Goal: Transaction & Acquisition: Purchase product/service

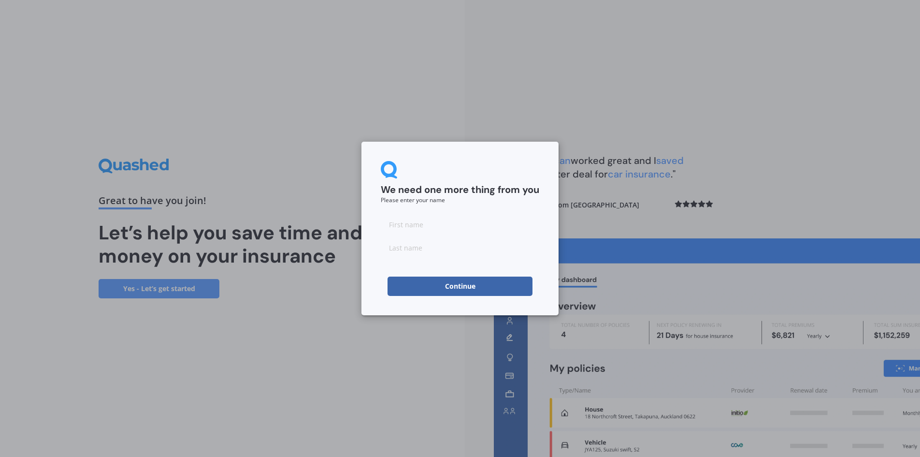
click at [437, 229] on input at bounding box center [460, 223] width 158 height 19
type input "[PERSON_NAME]"
click at [402, 245] on input at bounding box center [460, 247] width 158 height 19
type input "Parkert"
click at [432, 281] on button "Continue" at bounding box center [459, 285] width 145 height 19
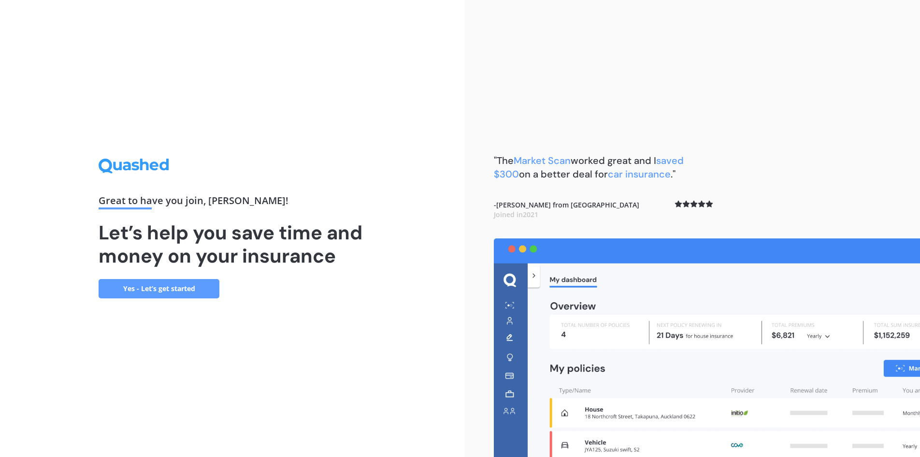
click at [175, 289] on link "Yes - Let’s get started" at bounding box center [159, 288] width 121 height 19
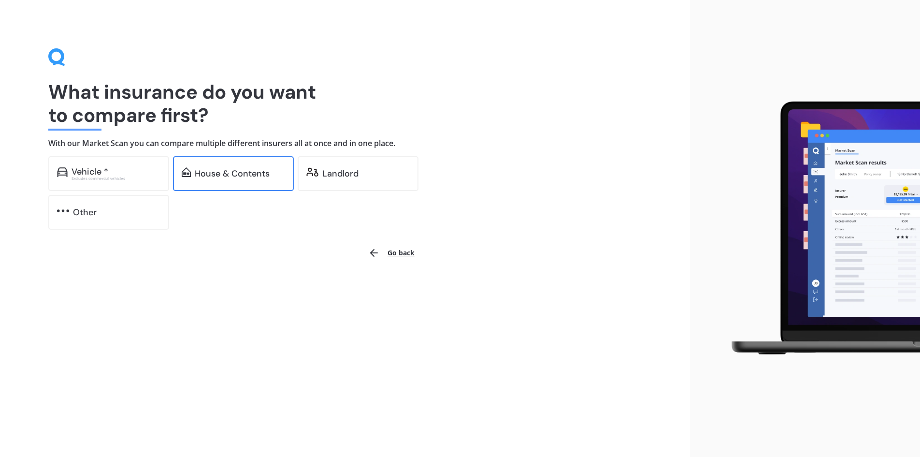
click at [229, 169] on div "House & Contents" at bounding box center [232, 174] width 75 height 10
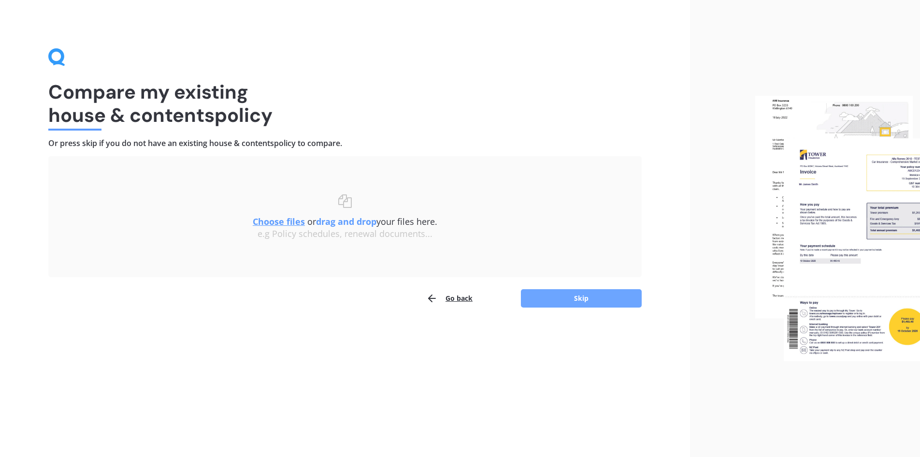
click at [552, 301] on button "Skip" at bounding box center [581, 298] width 121 height 18
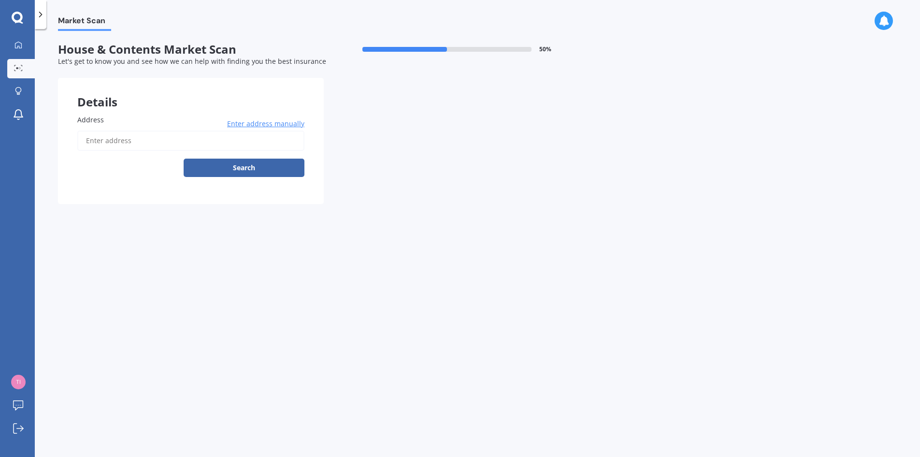
click at [108, 132] on input "Address" at bounding box center [190, 140] width 227 height 20
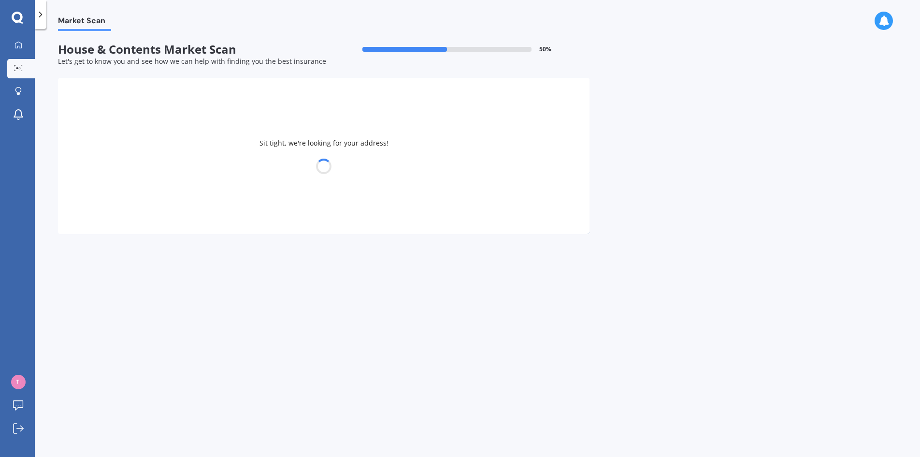
type input "[STREET_ADDRESS]"
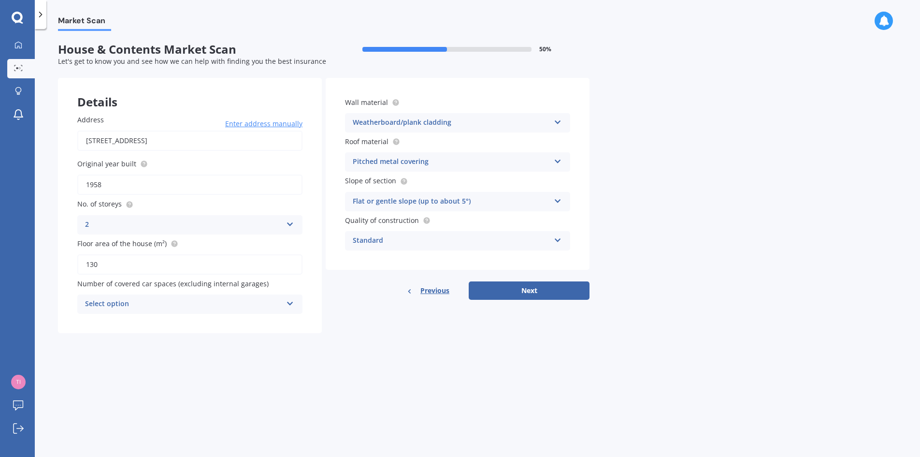
click at [292, 305] on icon at bounding box center [290, 301] width 8 height 7
click at [209, 356] on div "2" at bounding box center [190, 357] width 224 height 17
click at [551, 288] on button "Next" at bounding box center [529, 290] width 121 height 18
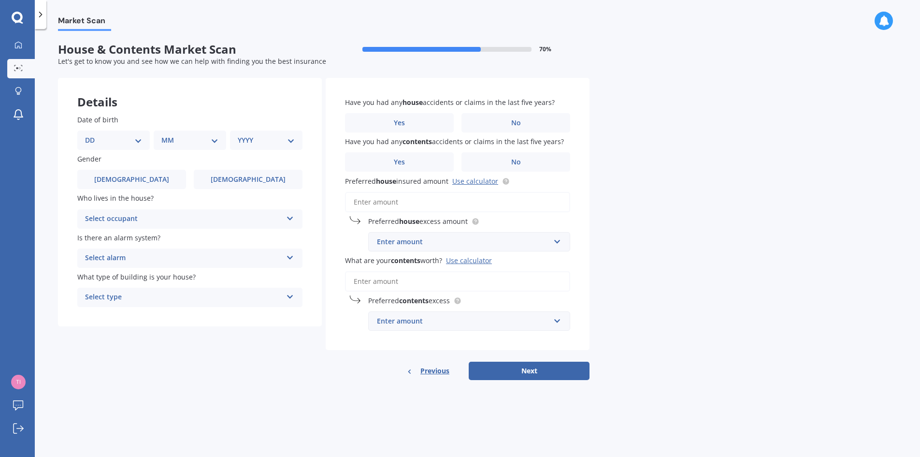
click at [140, 140] on select "DD 01 02 03 04 05 06 07 08 09 10 11 12 13 14 15 16 17 18 19 20 21 22 23 24 25 2…" at bounding box center [113, 140] width 57 height 11
select select "07"
click at [93, 135] on select "DD 01 02 03 04 05 06 07 08 09 10 11 12 13 14 15 16 17 18 19 20 21 22 23 24 25 2…" at bounding box center [113, 140] width 57 height 11
click at [212, 140] on select "MM 01 02 03 04 05 06 07 08 09 10 11 12" at bounding box center [191, 140] width 53 height 11
select select "04"
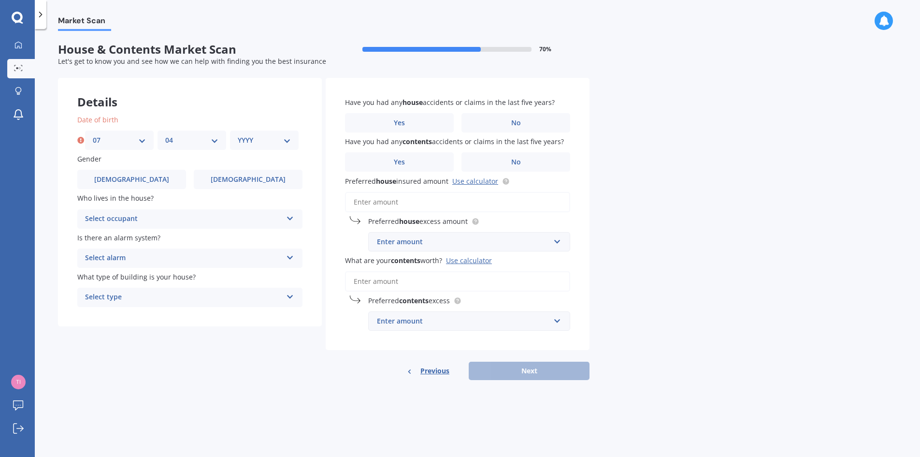
click at [165, 135] on select "MM 01 02 03 04 05 06 07 08 09 10 11 12" at bounding box center [191, 140] width 53 height 11
click at [286, 143] on select "YYYY 2009 2008 2007 2006 2005 2004 2003 2002 2001 2000 1999 1998 1997 1996 1995…" at bounding box center [264, 140] width 53 height 11
select select "1964"
click at [238, 135] on select "YYYY 2009 2008 2007 2006 2005 2004 2003 2002 2001 2000 1999 1998 1997 1996 1995…" at bounding box center [264, 140] width 53 height 11
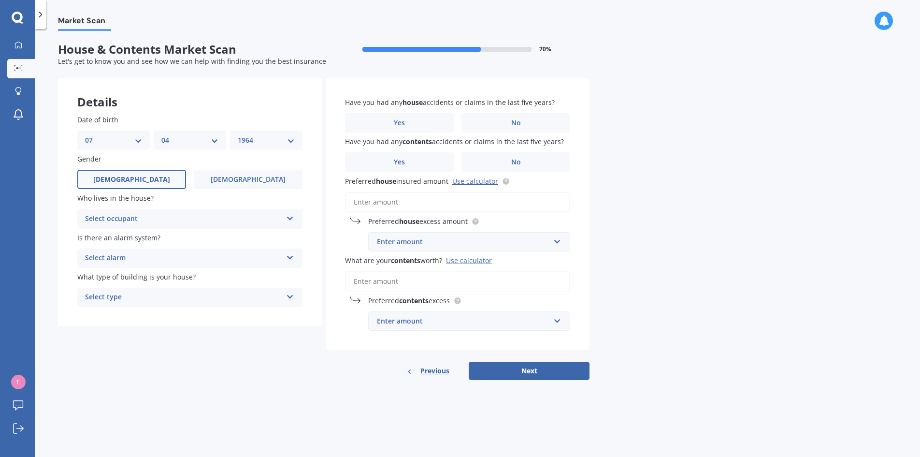
click at [147, 174] on label "[DEMOGRAPHIC_DATA]" at bounding box center [131, 179] width 109 height 19
click at [0, 0] on input "[DEMOGRAPHIC_DATA]" at bounding box center [0, 0] width 0 height 0
click at [289, 219] on icon at bounding box center [290, 216] width 8 height 7
click at [211, 240] on div "Owner" at bounding box center [190, 237] width 224 height 17
click at [293, 258] on icon at bounding box center [290, 255] width 8 height 7
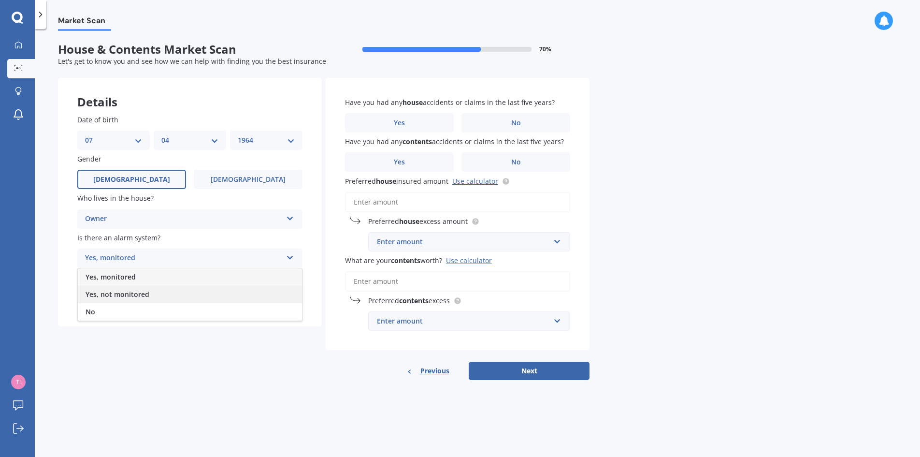
click at [196, 295] on div "Yes, not monitored" at bounding box center [190, 294] width 224 height 17
click at [289, 295] on icon at bounding box center [290, 294] width 8 height 7
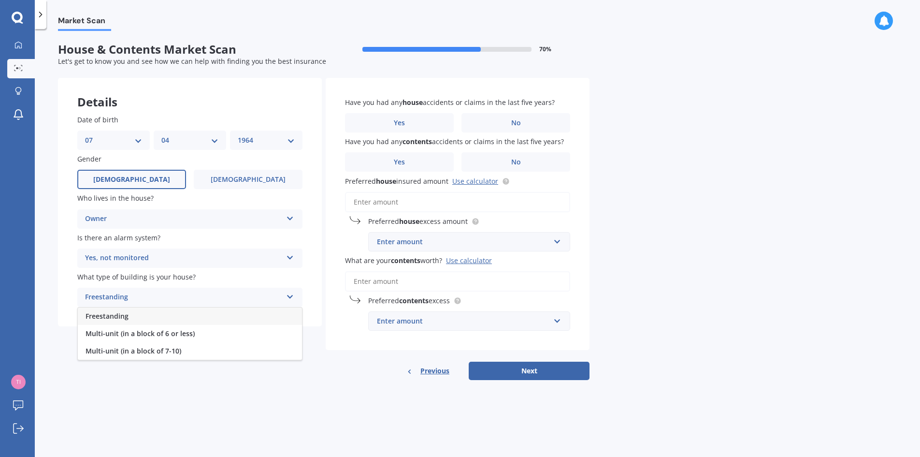
click at [243, 313] on div "Freestanding" at bounding box center [190, 315] width 224 height 17
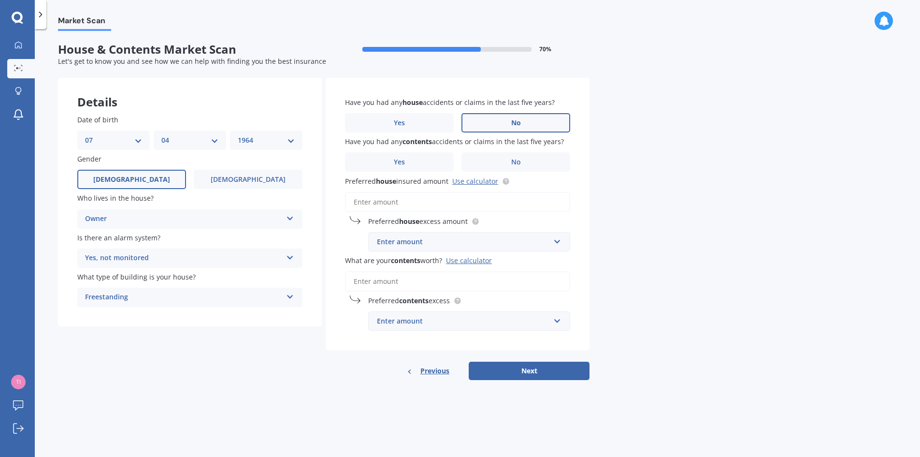
click at [533, 128] on label "No" at bounding box center [515, 122] width 109 height 19
click at [0, 0] on input "No" at bounding box center [0, 0] width 0 height 0
click at [519, 160] on span "No" at bounding box center [516, 162] width 10 height 8
click at [0, 0] on input "No" at bounding box center [0, 0] width 0 height 0
click at [416, 206] on input "Preferred house insured amount Use calculator" at bounding box center [457, 202] width 225 height 20
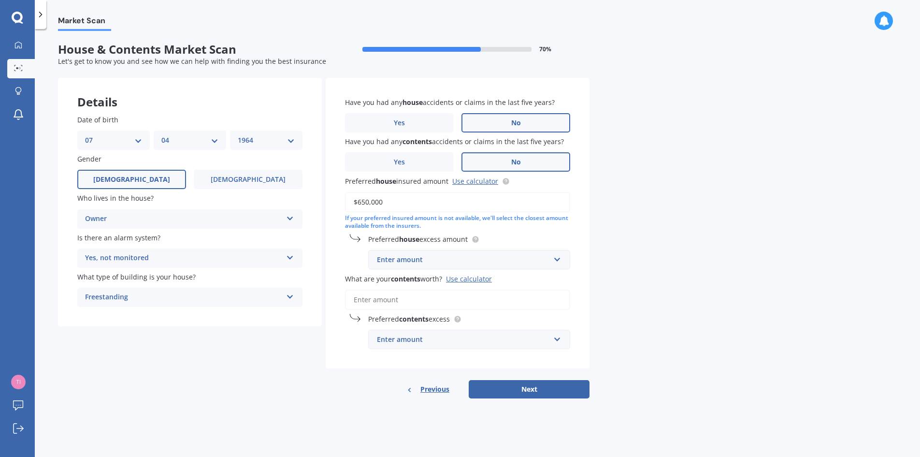
type input "$650,000"
click at [555, 259] on input "text" at bounding box center [465, 259] width 193 height 18
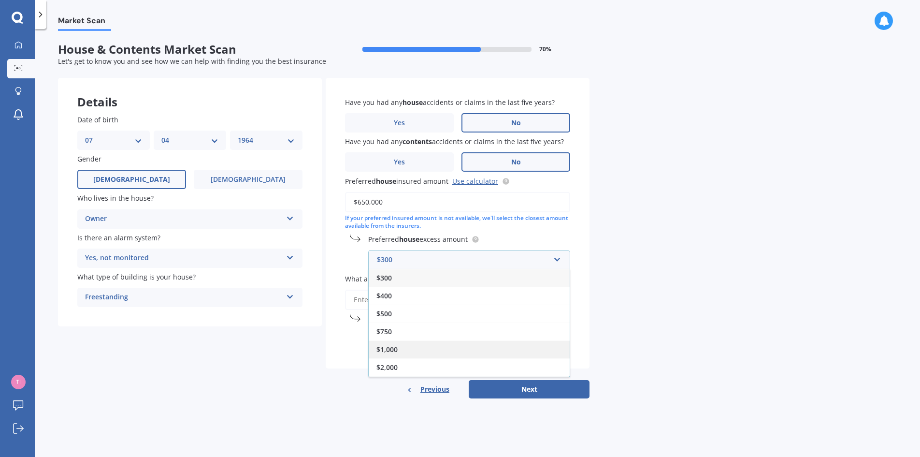
click at [385, 349] on span "$1,000" at bounding box center [386, 348] width 21 height 9
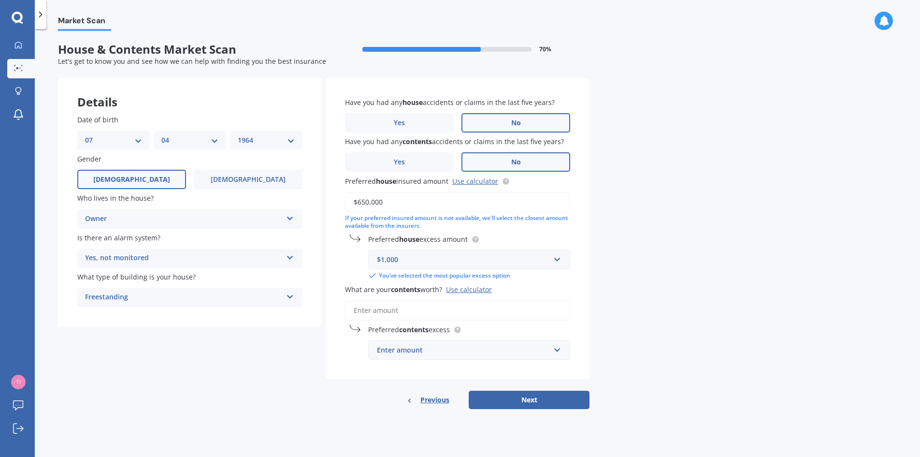
click at [387, 309] on input "What are your contents worth? Use calculator" at bounding box center [457, 310] width 225 height 20
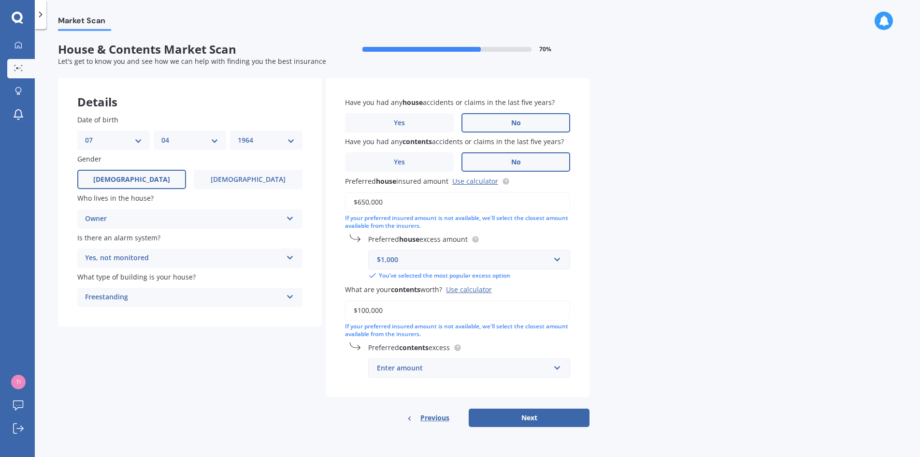
type input "$100,000"
click at [550, 368] on input "text" at bounding box center [465, 367] width 193 height 18
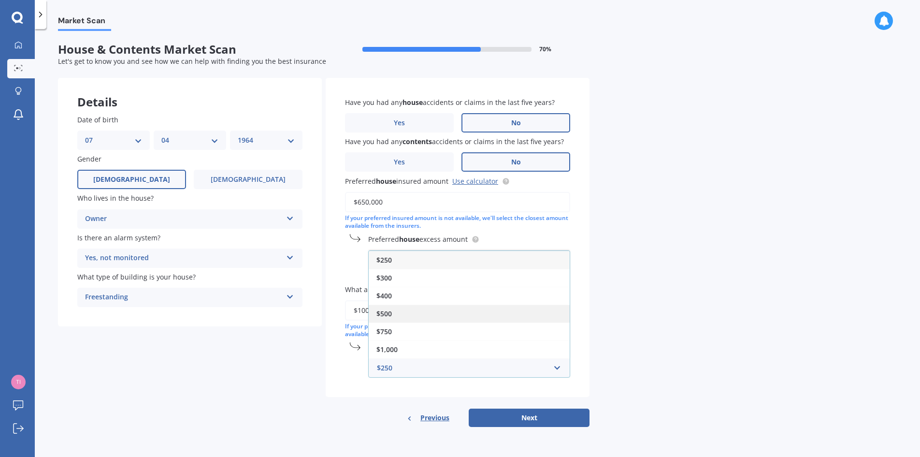
click at [461, 309] on div "$500" at bounding box center [469, 313] width 201 height 18
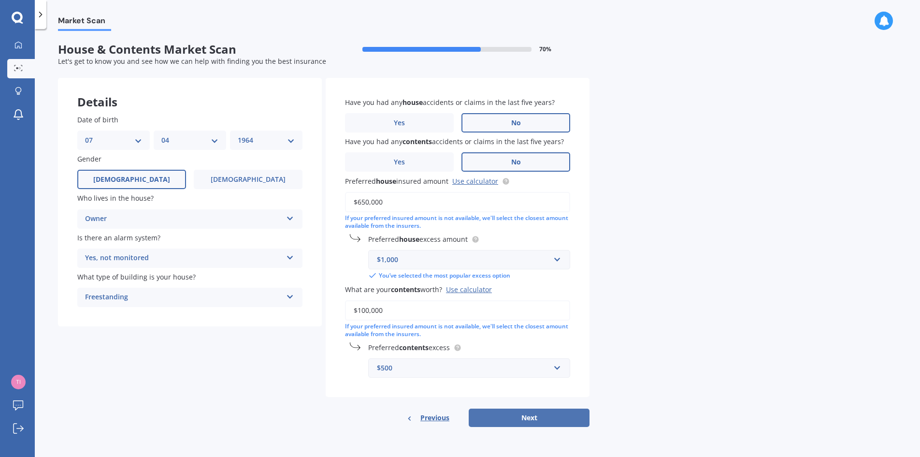
click at [542, 420] on button "Next" at bounding box center [529, 417] width 121 height 18
select select "07"
select select "04"
select select "1964"
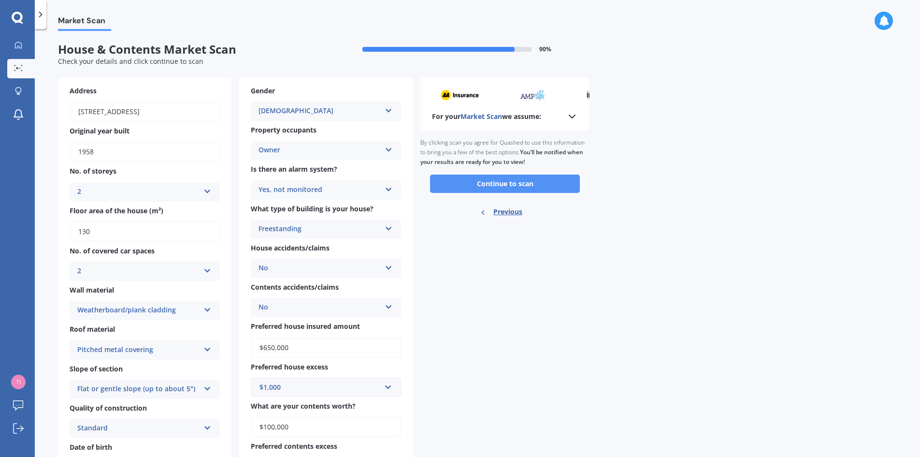
click at [497, 180] on button "Continue to scan" at bounding box center [505, 183] width 150 height 18
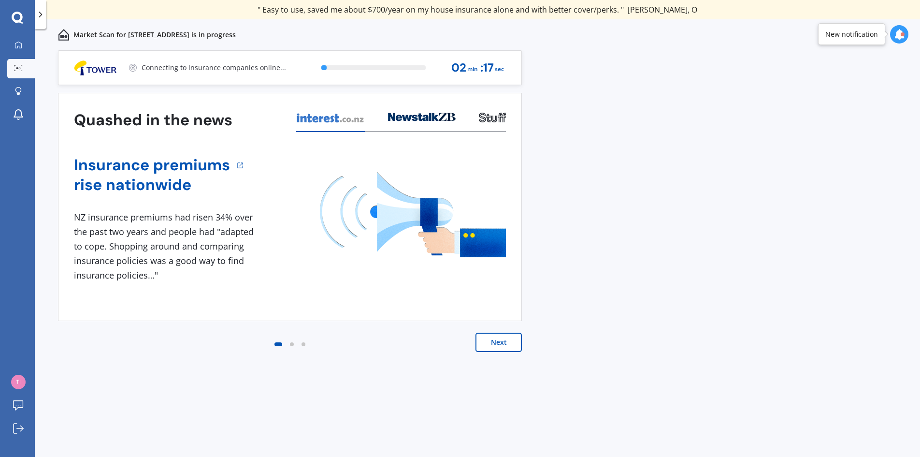
click at [513, 342] on button "Next" at bounding box center [498, 341] width 46 height 19
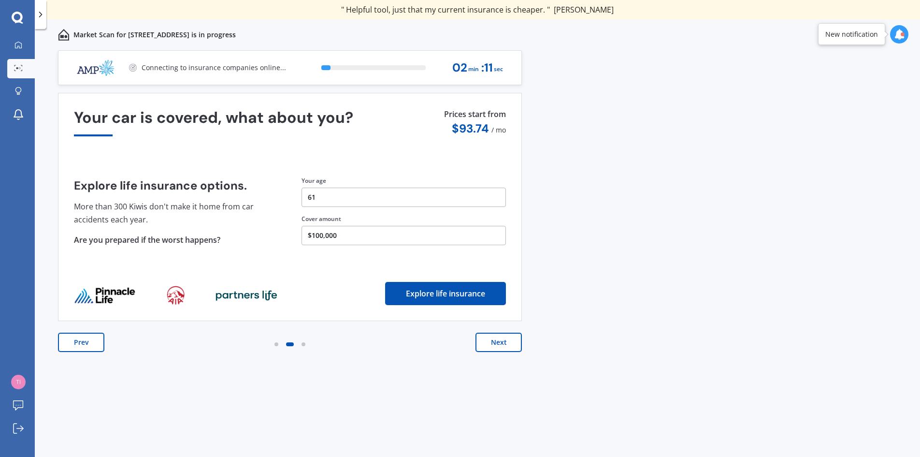
click at [508, 343] on button "Next" at bounding box center [498, 341] width 46 height 19
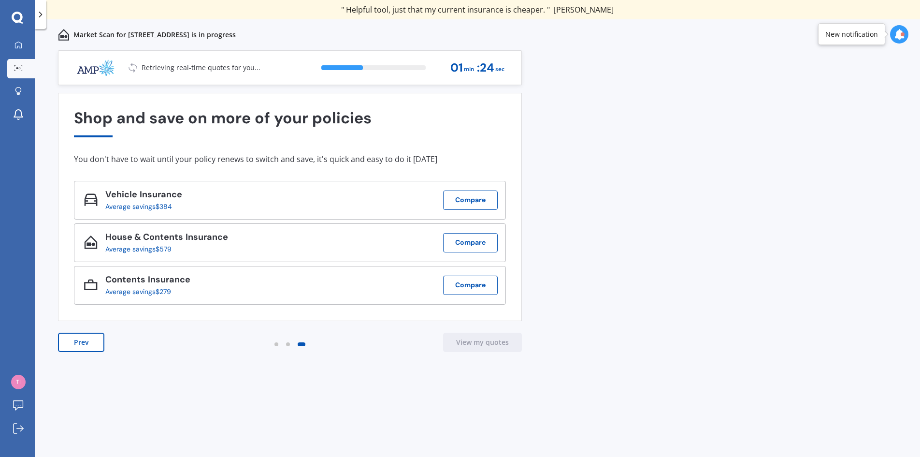
click at [77, 336] on button "Prev" at bounding box center [81, 341] width 46 height 19
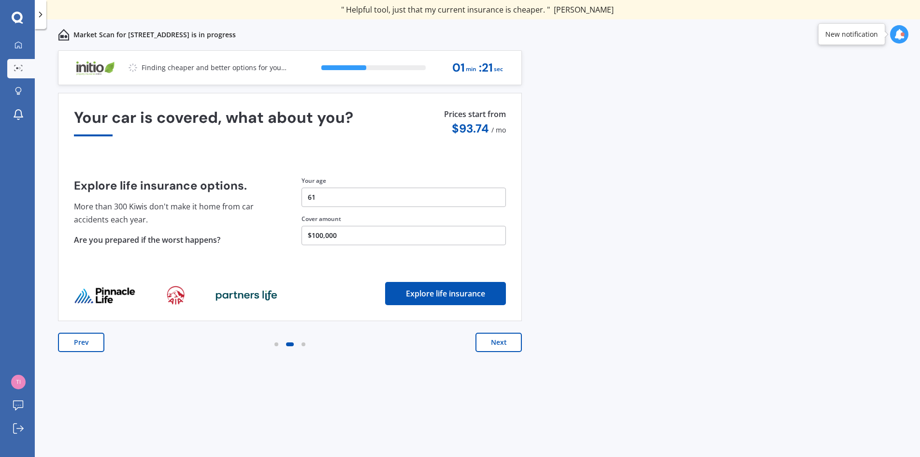
click at [77, 336] on button "Prev" at bounding box center [81, 341] width 46 height 19
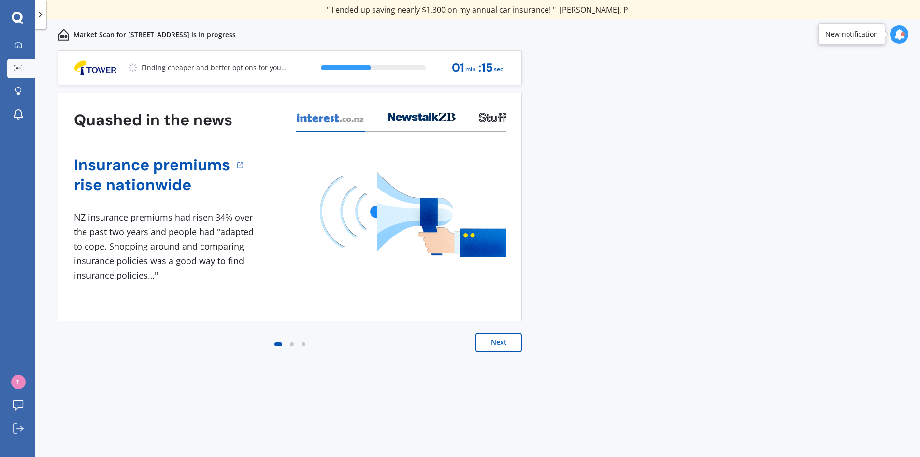
click at [506, 348] on button "Next" at bounding box center [498, 341] width 46 height 19
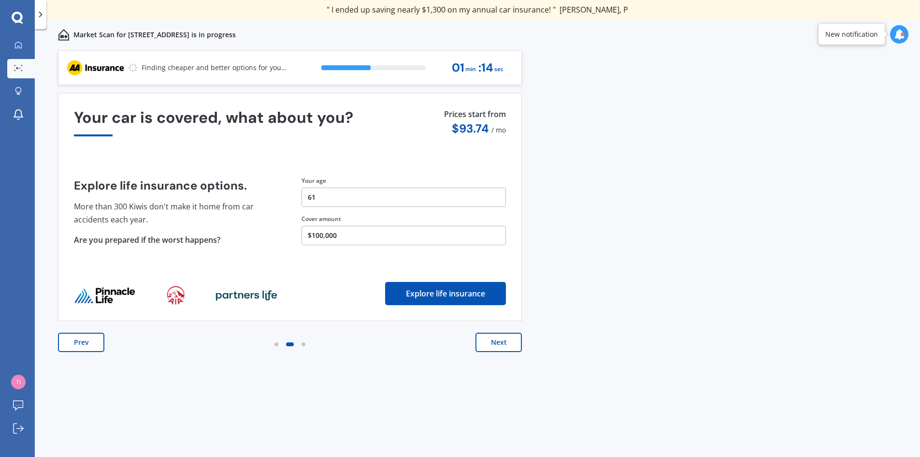
click at [506, 348] on button "Next" at bounding box center [498, 341] width 46 height 19
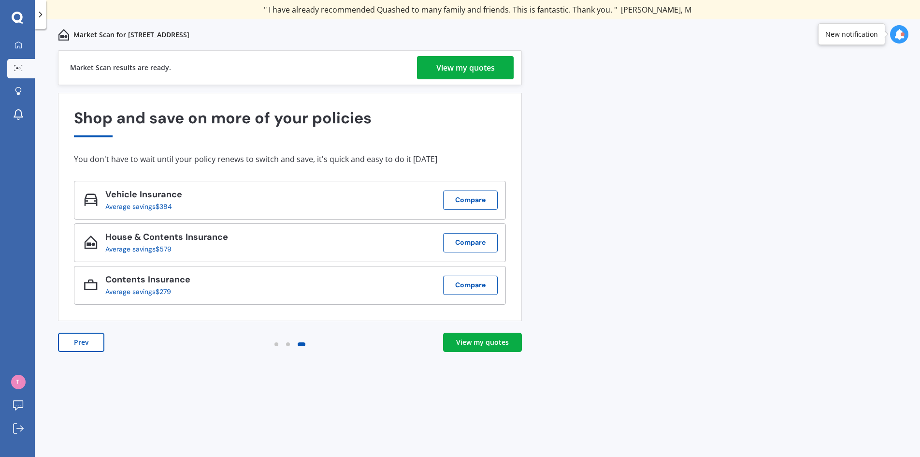
click at [476, 73] on div "View my quotes" at bounding box center [465, 67] width 58 height 23
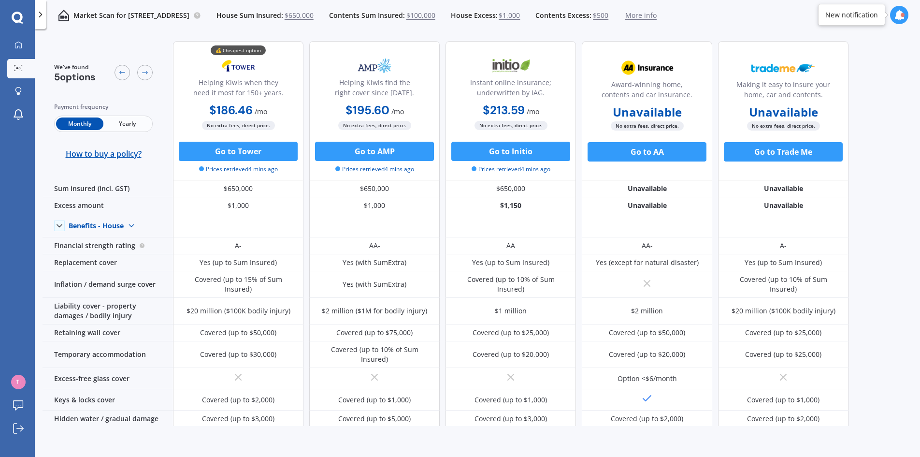
click at [137, 125] on span "Yearly" at bounding box center [126, 123] width 47 height 13
